Goal: Information Seeking & Learning: Learn about a topic

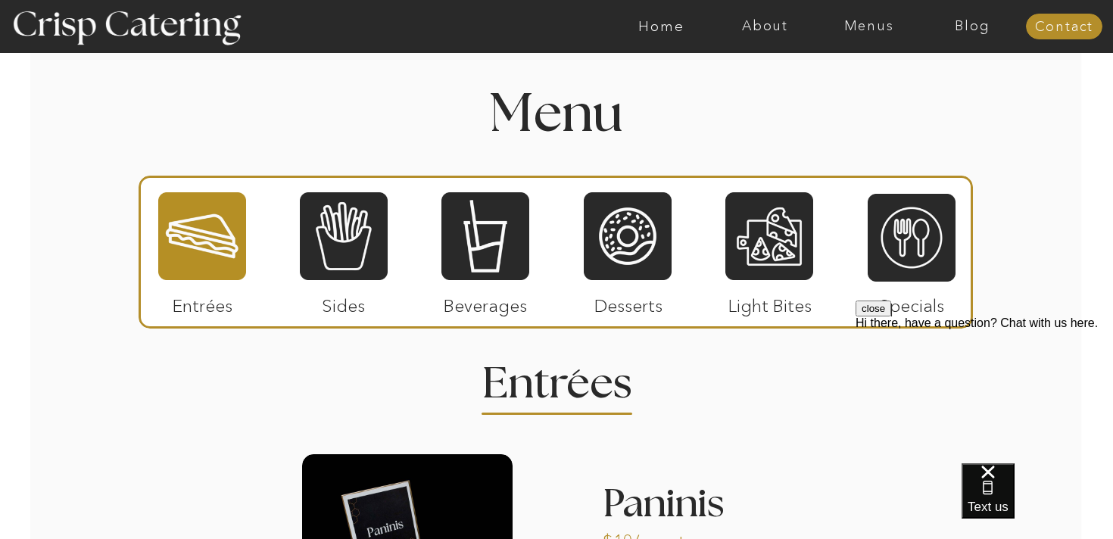
scroll to position [1727, 0]
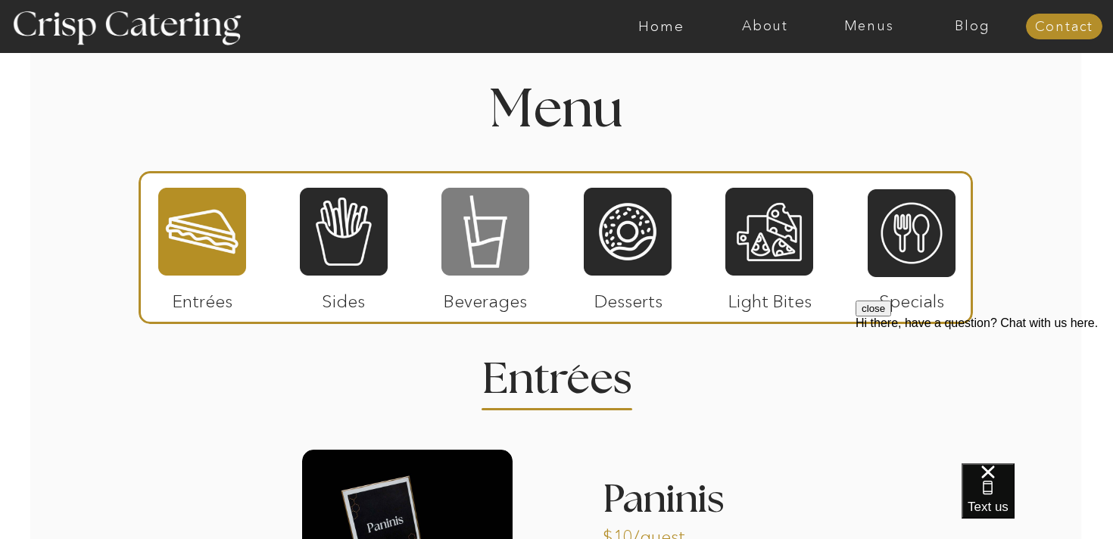
click at [478, 236] on div at bounding box center [486, 231] width 88 height 91
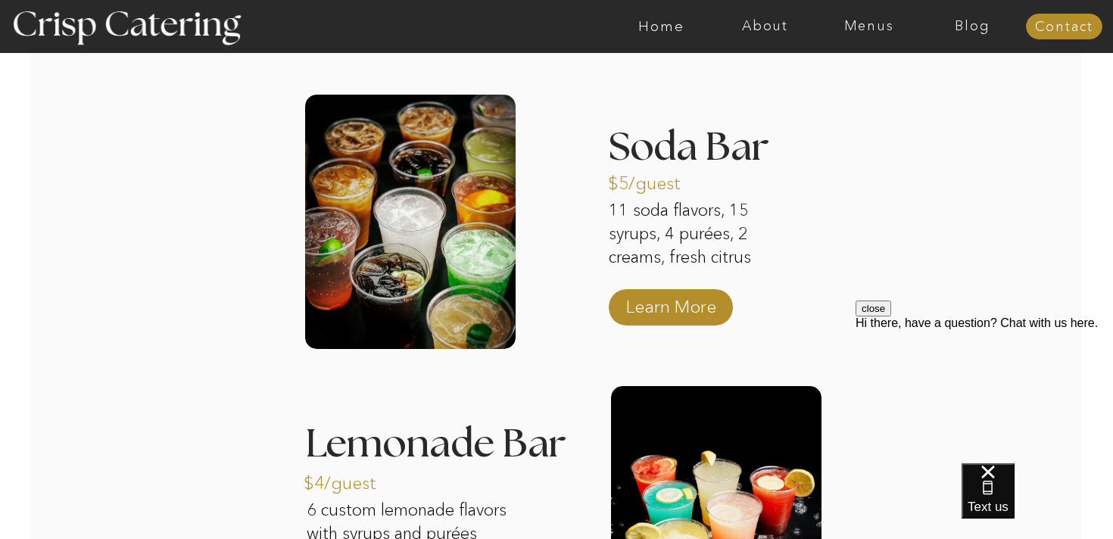
scroll to position [2085, 0]
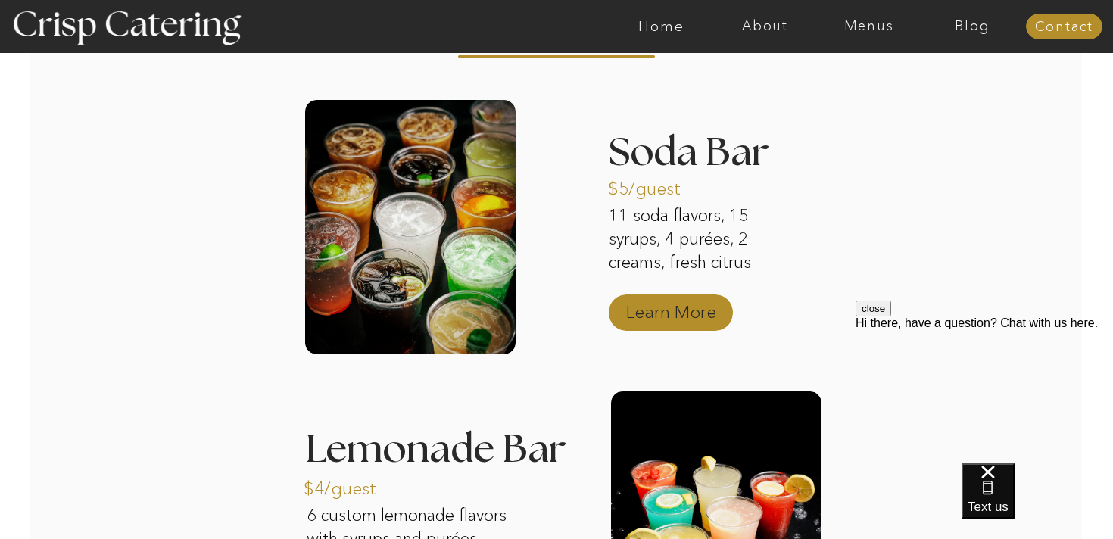
click at [653, 314] on p "Learn More" at bounding box center [671, 308] width 101 height 44
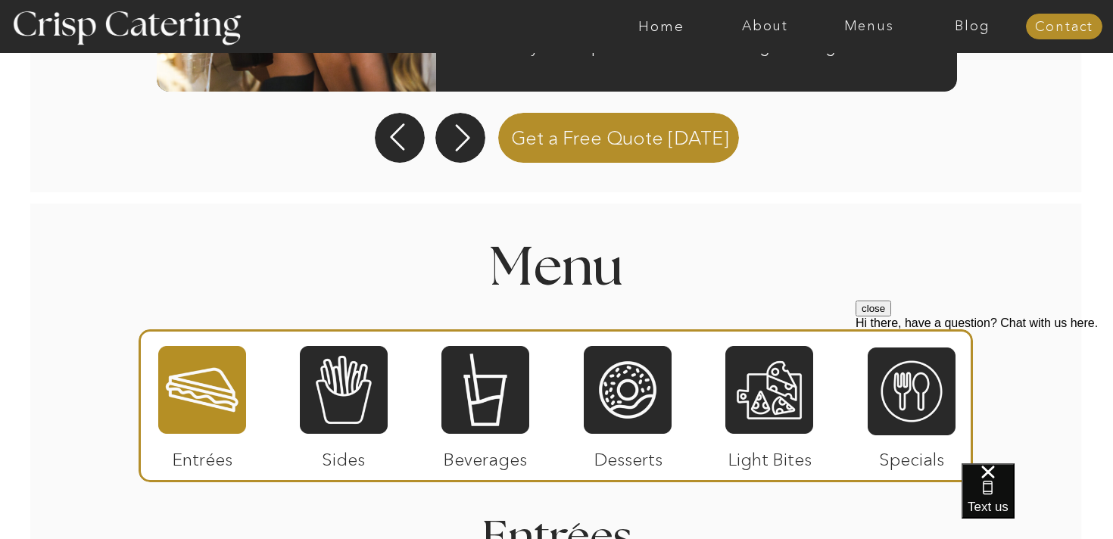
scroll to position [1565, 0]
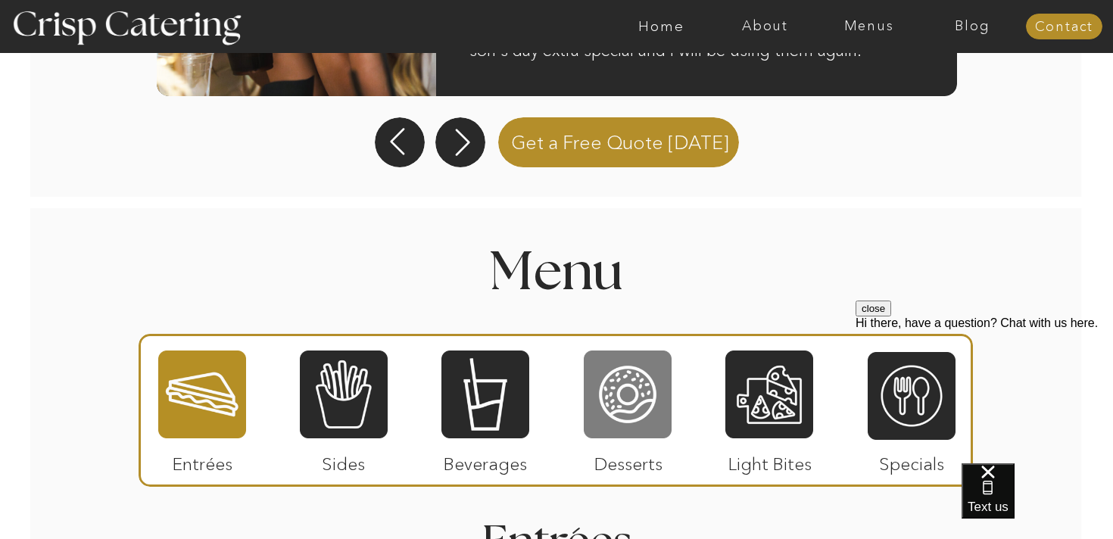
click at [614, 385] on div at bounding box center [628, 394] width 88 height 91
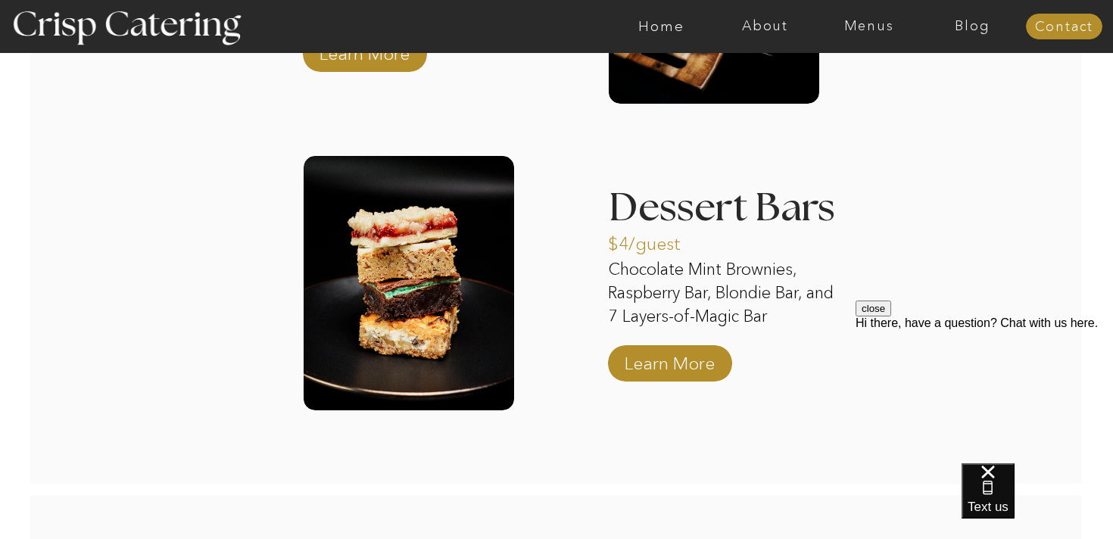
scroll to position [2650, 0]
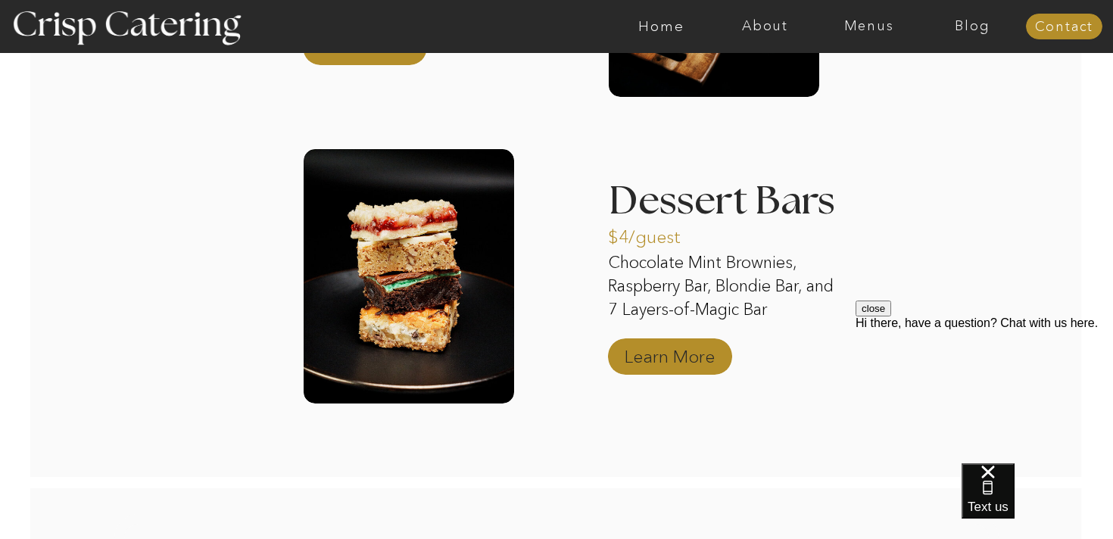
click at [657, 358] on p "Learn More" at bounding box center [669, 353] width 101 height 44
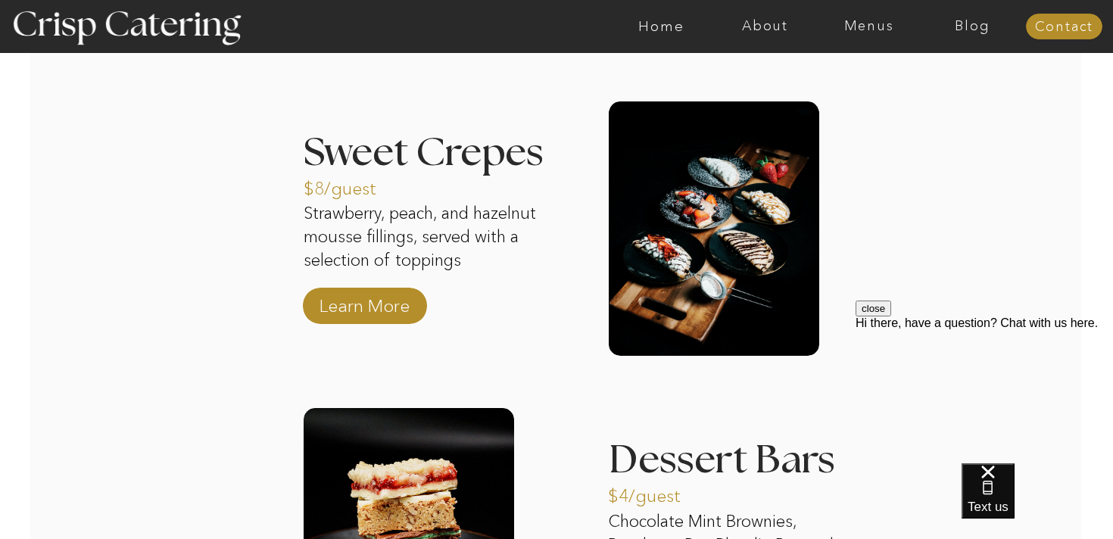
scroll to position [2200, 0]
